Goal: Complete application form

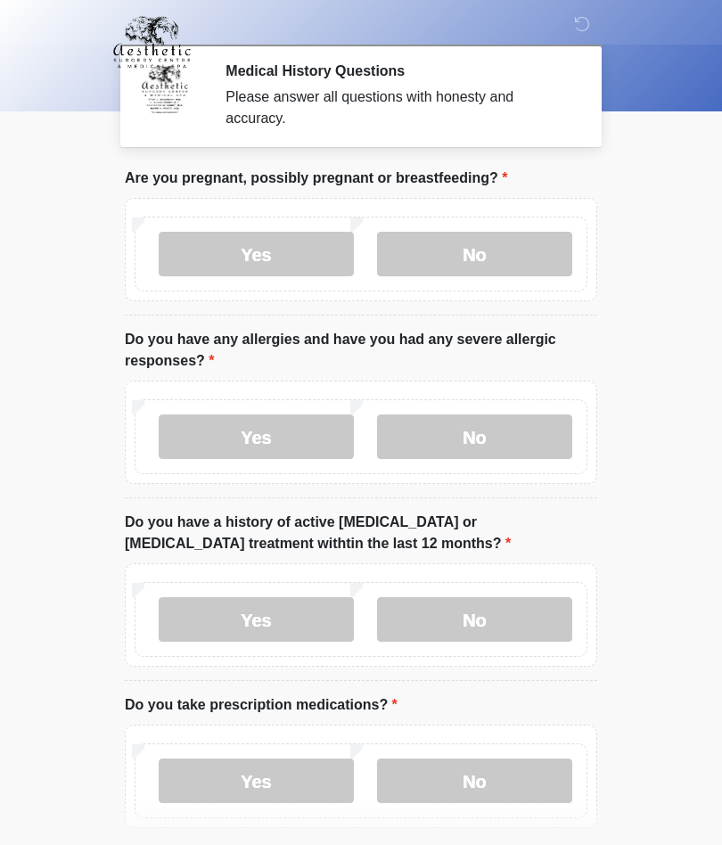
click at [510, 276] on label "No" at bounding box center [474, 254] width 195 height 45
click at [291, 428] on label "Yes" at bounding box center [256, 437] width 195 height 45
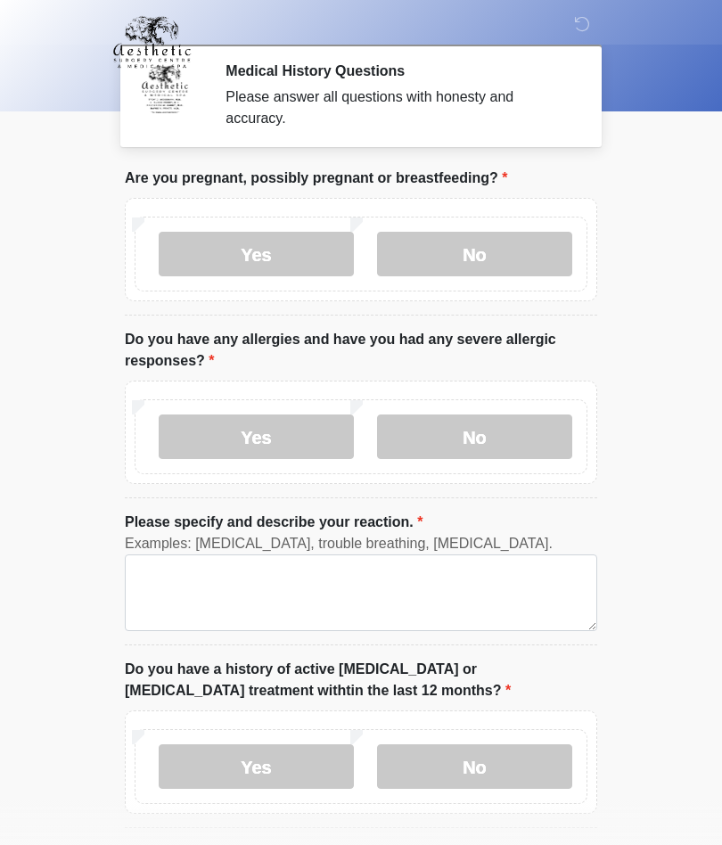
scroll to position [36, 0]
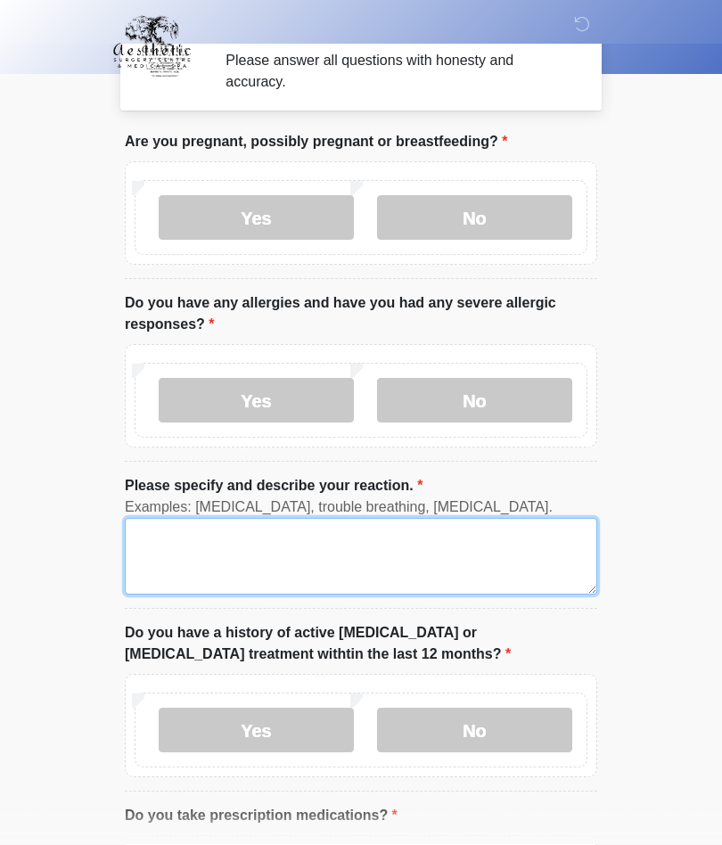
click at [432, 562] on textarea "Please specify and describe your reaction." at bounding box center [361, 557] width 473 height 77
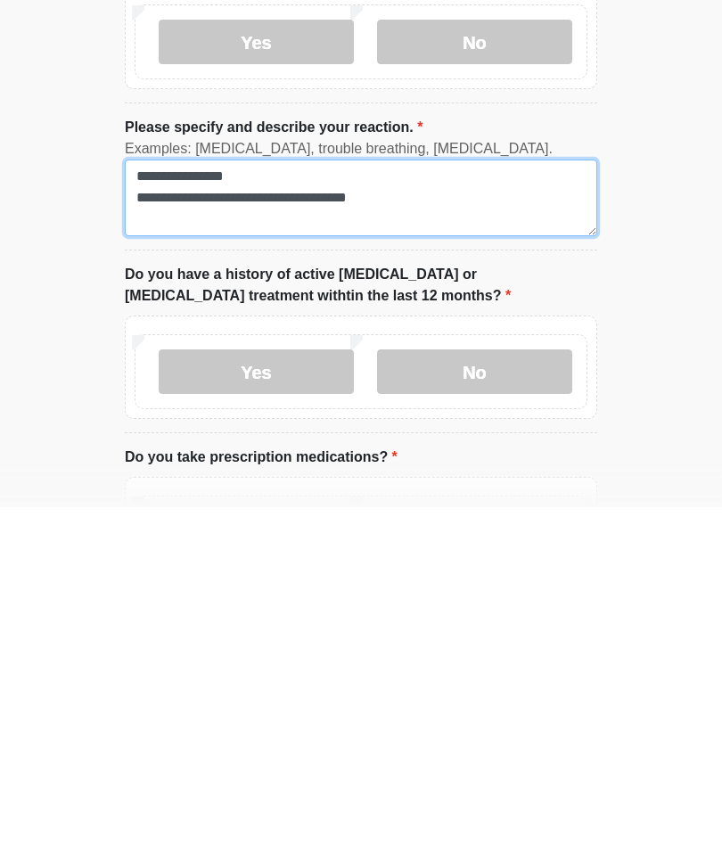
scroll to position [57, 0]
type textarea "**********"
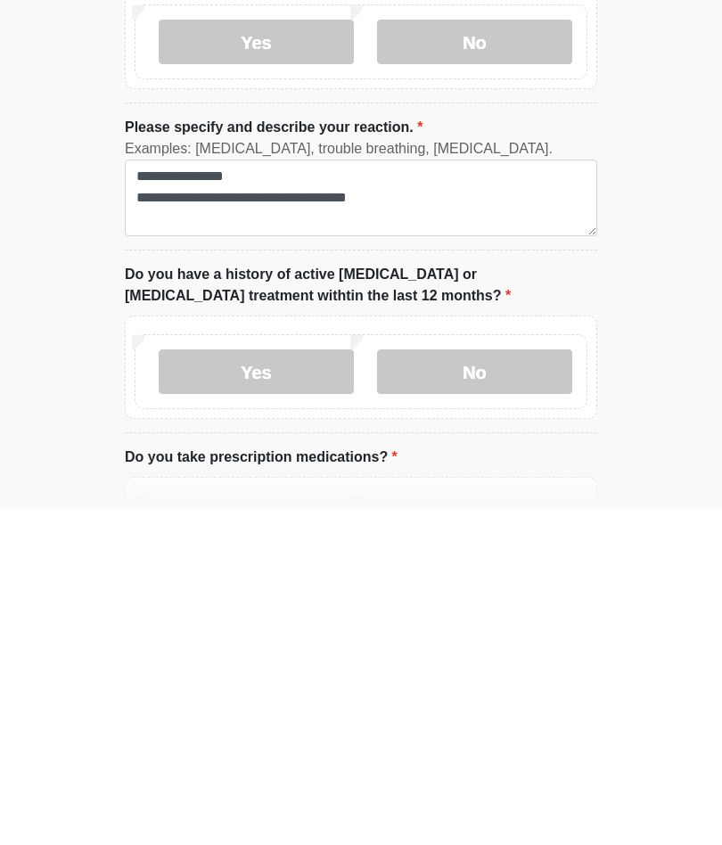
click at [529, 687] on label "No" at bounding box center [474, 709] width 195 height 45
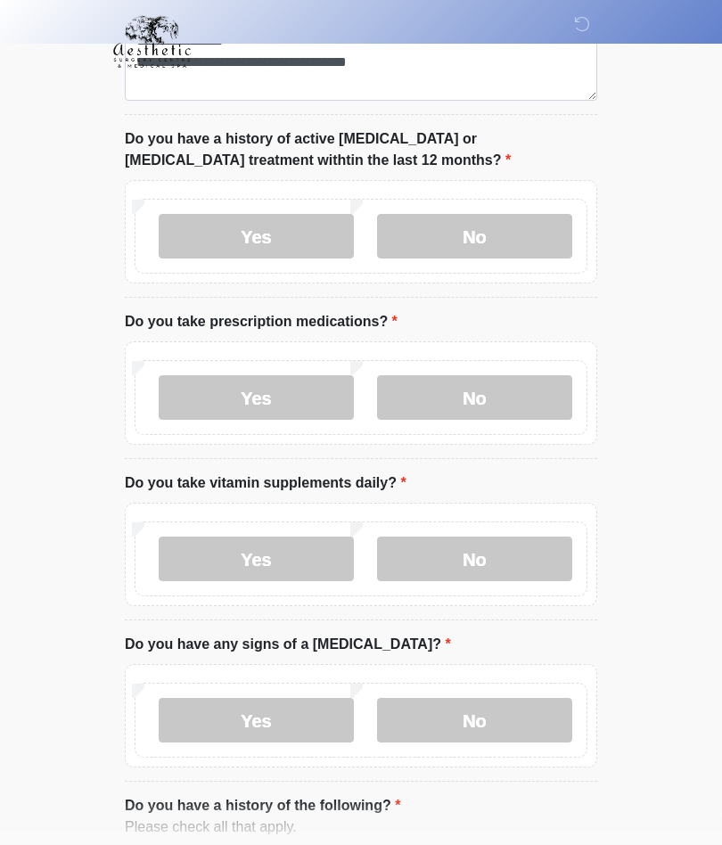
click at [302, 395] on label "Yes" at bounding box center [256, 398] width 195 height 45
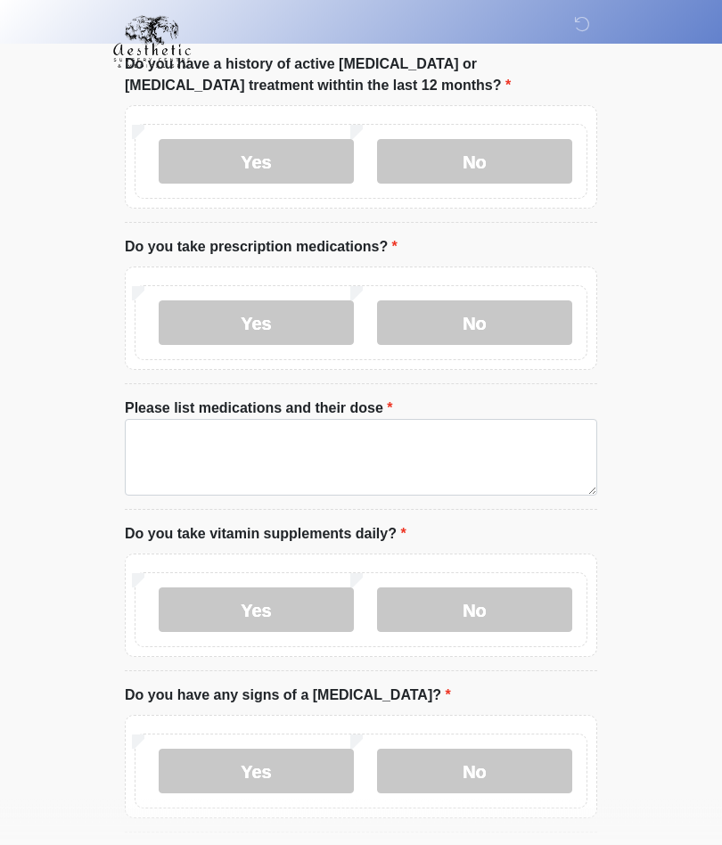
scroll to position [669, 0]
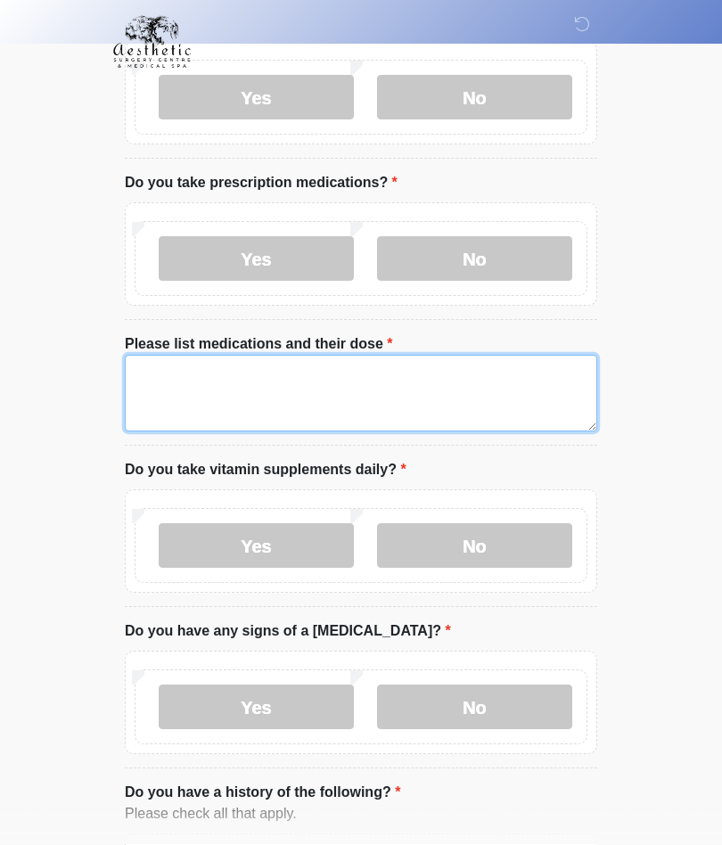
click at [453, 400] on textarea "Please list medications and their dose" at bounding box center [361, 394] width 473 height 77
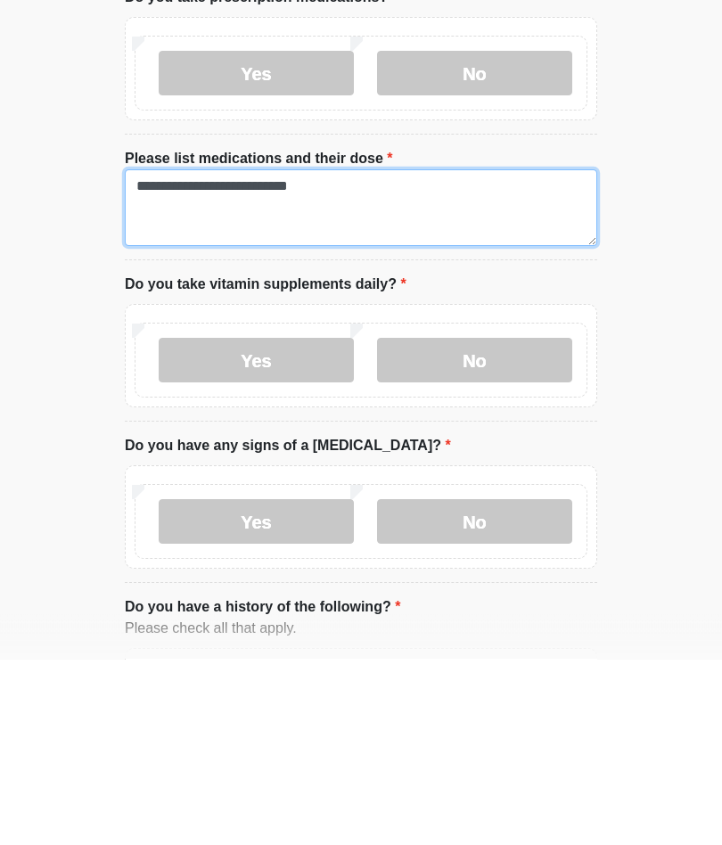
type textarea "**********"
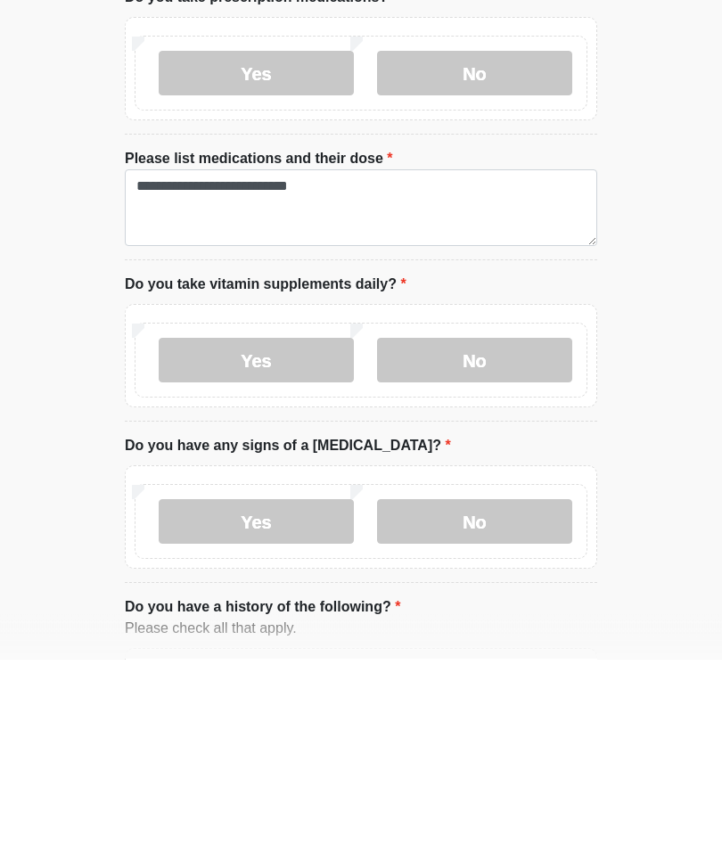
click at [300, 524] on label "Yes" at bounding box center [256, 546] width 195 height 45
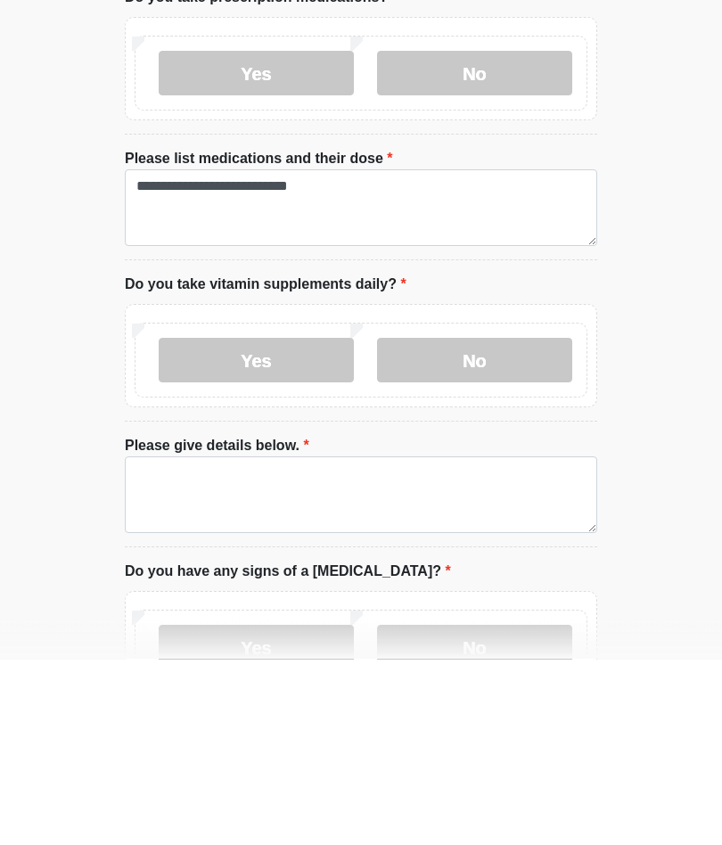
scroll to position [855, 0]
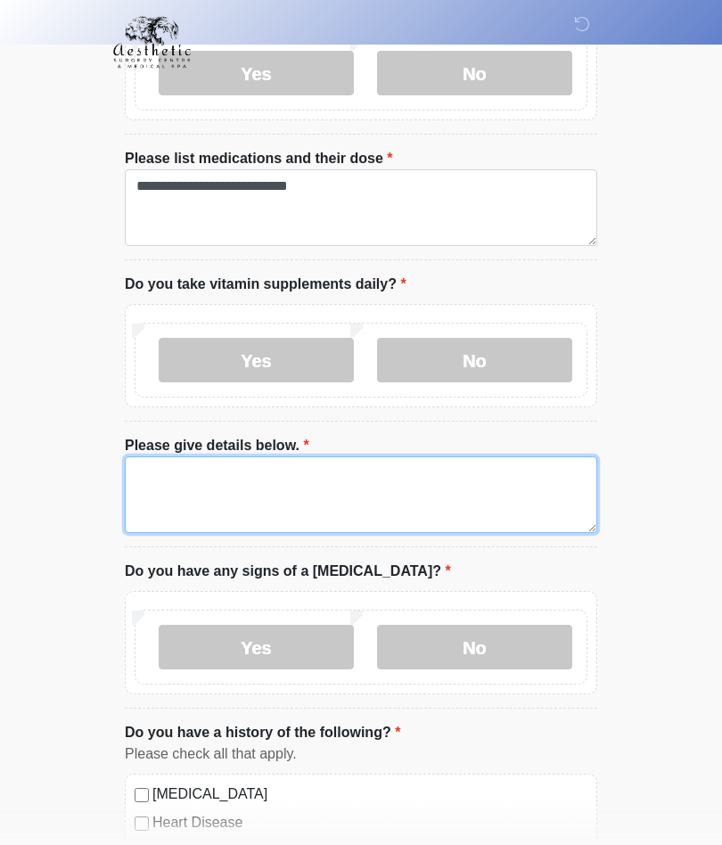
click at [320, 478] on textarea "Please give details below." at bounding box center [361, 495] width 473 height 77
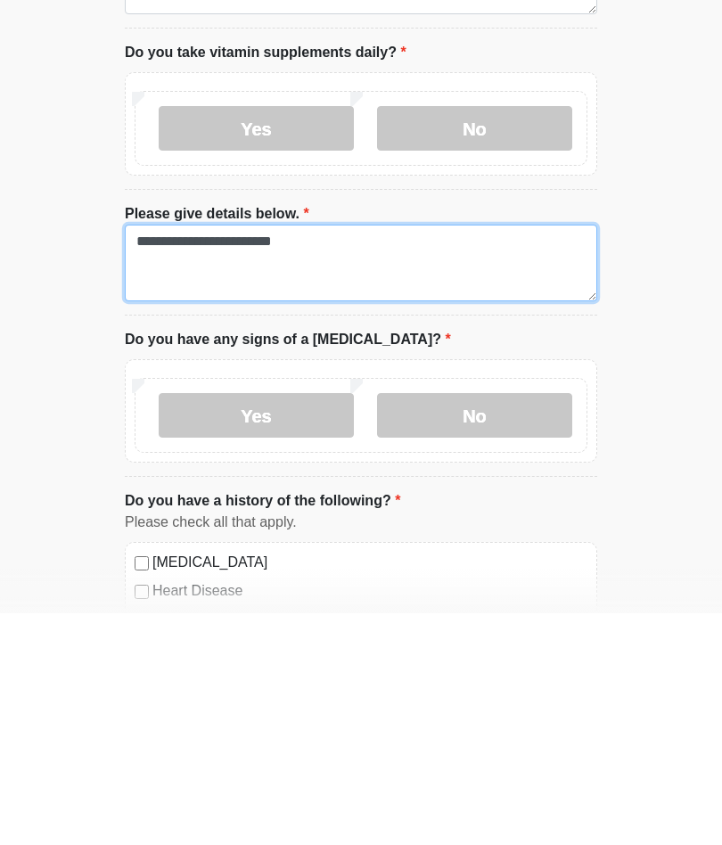
type textarea "**********"
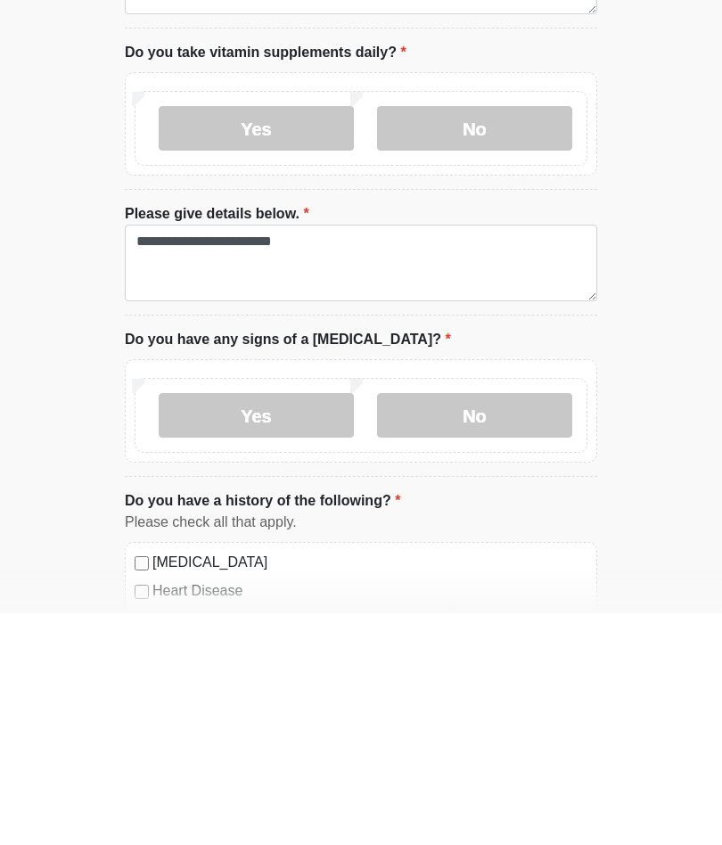
click at [495, 625] on label "No" at bounding box center [474, 647] width 195 height 45
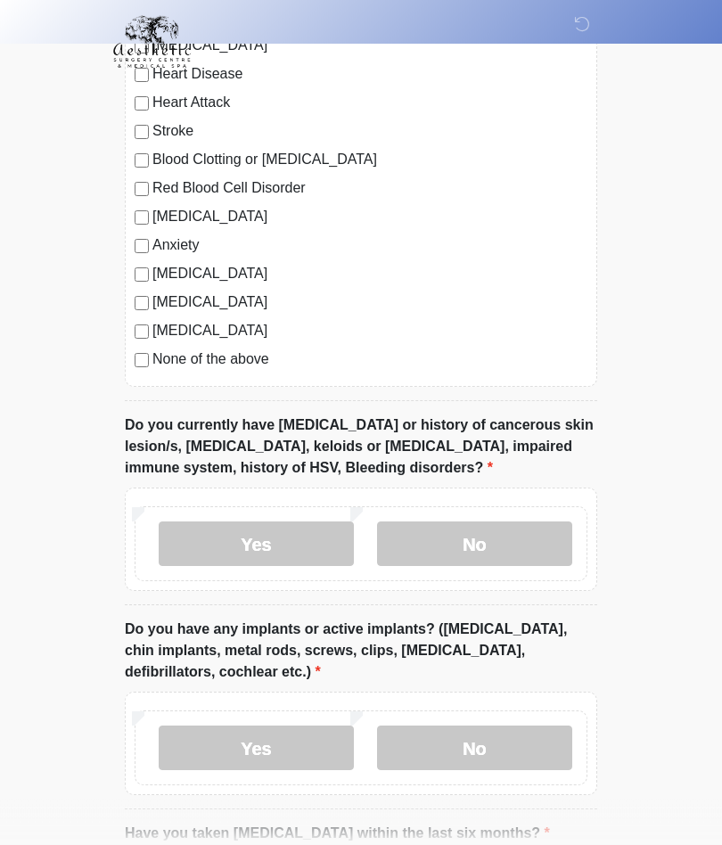
scroll to position [1604, 0]
click at [488, 534] on label "No" at bounding box center [474, 544] width 195 height 45
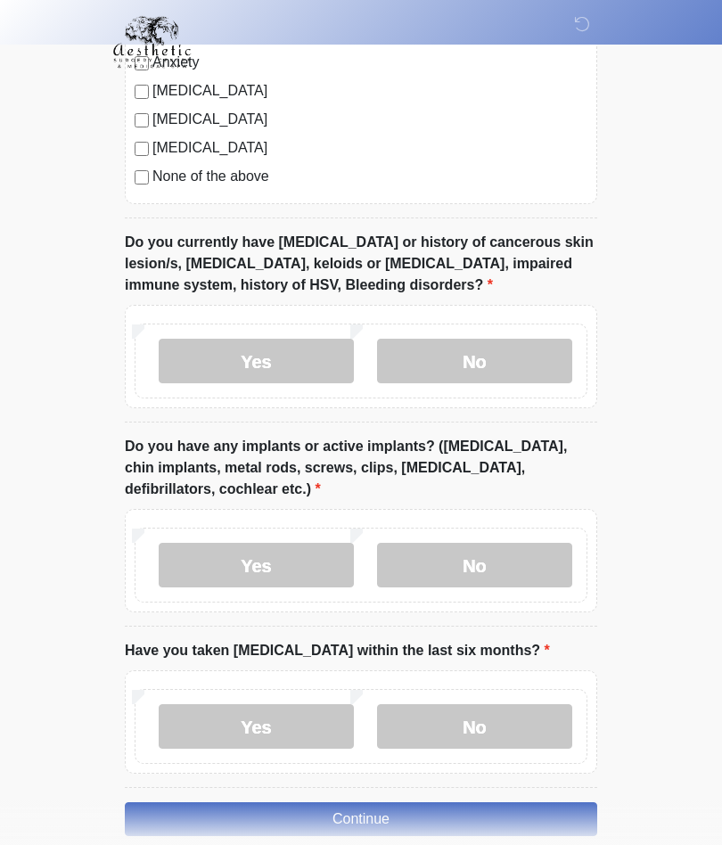
scroll to position [1791, 0]
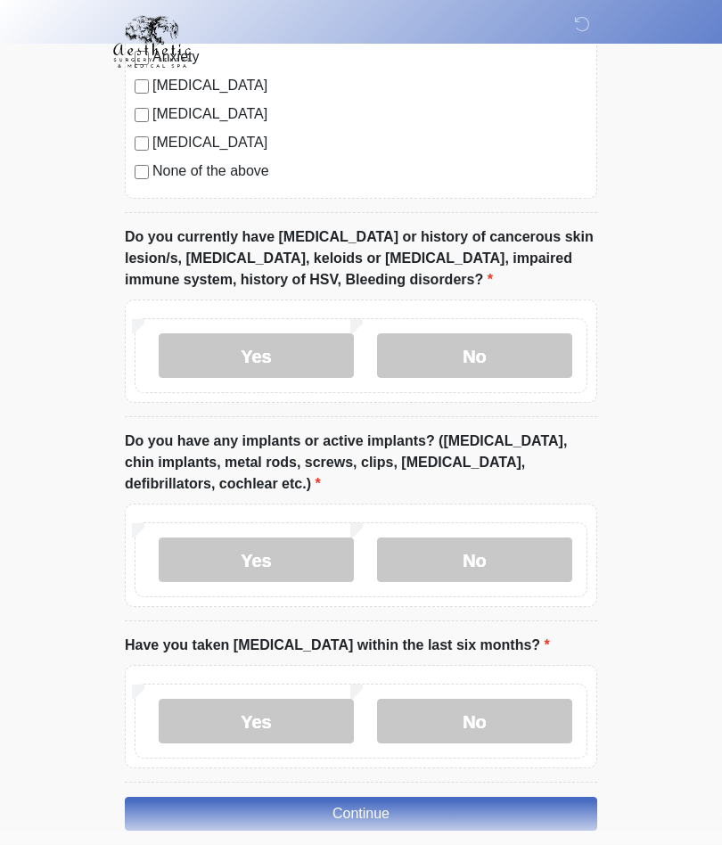
click at [502, 552] on label "No" at bounding box center [474, 561] width 195 height 45
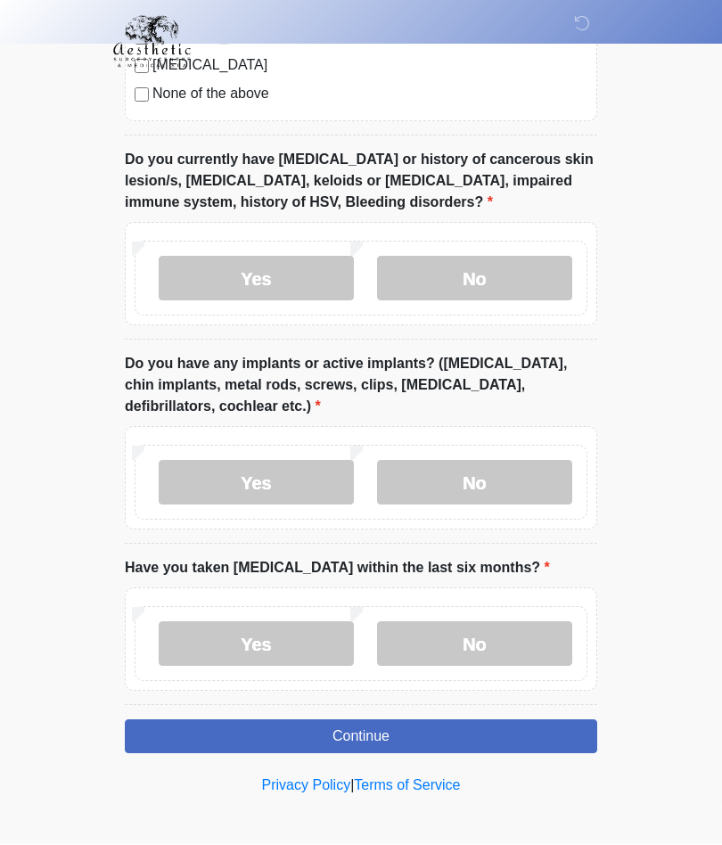
click at [497, 643] on label "No" at bounding box center [474, 644] width 195 height 45
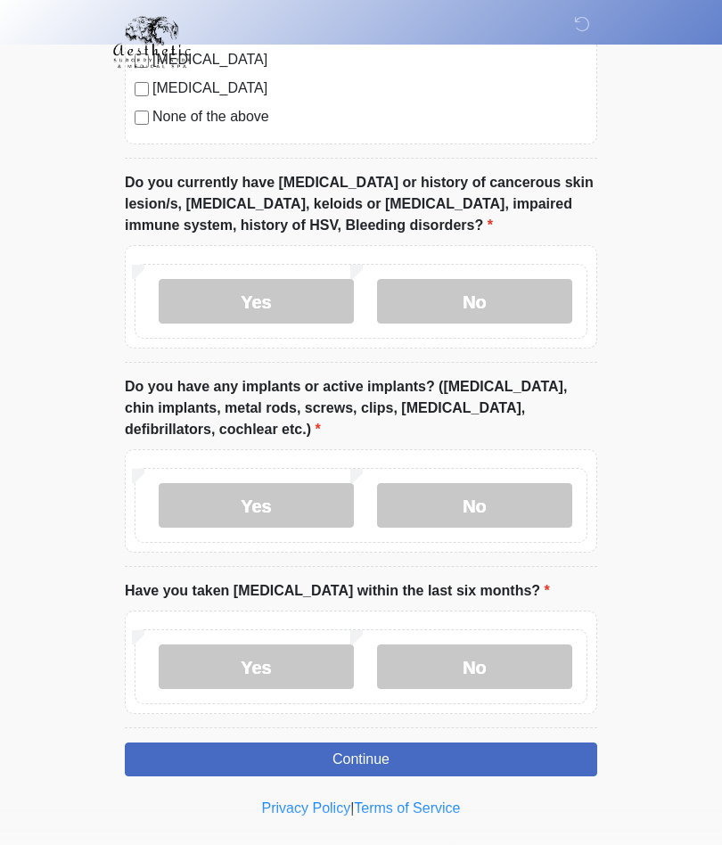
scroll to position [1868, 0]
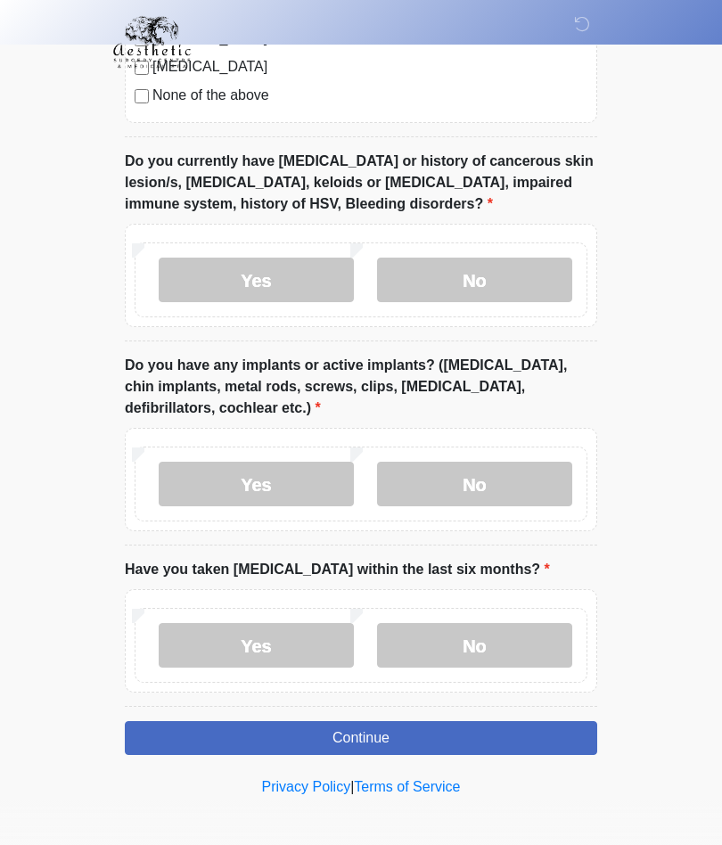
click at [421, 737] on button "Continue" at bounding box center [361, 738] width 473 height 34
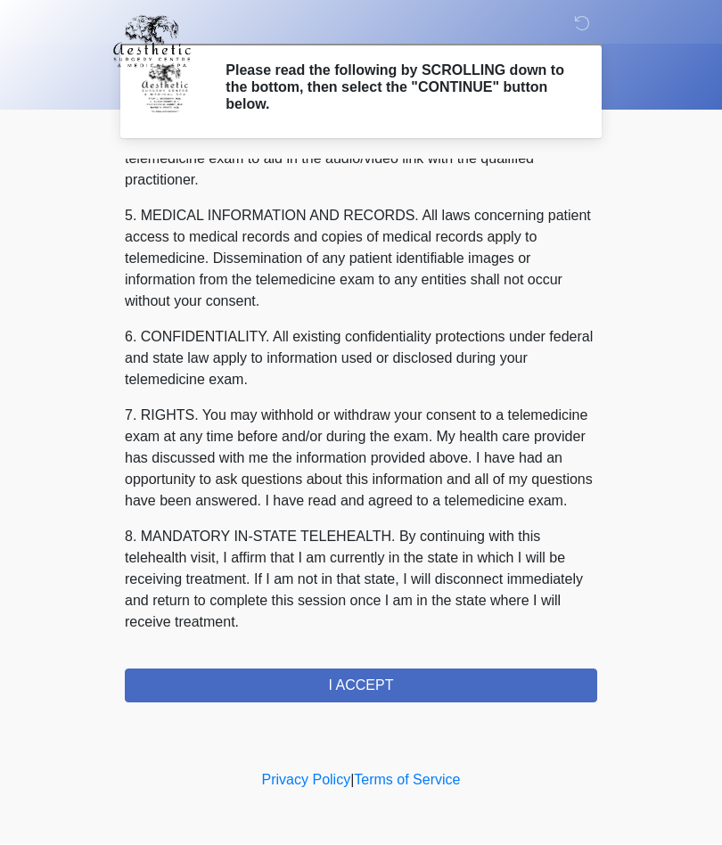
scroll to position [567, 0]
click at [402, 683] on button "I ACCEPT" at bounding box center [361, 687] width 473 height 34
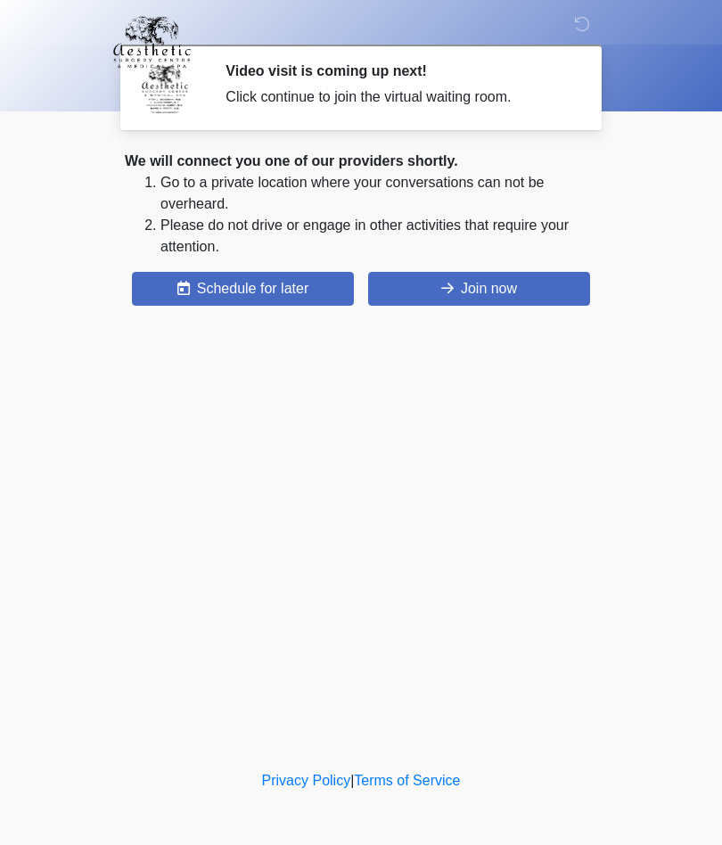
click at [494, 296] on button "Join now" at bounding box center [479, 289] width 222 height 34
